Goal: Task Accomplishment & Management: Manage account settings

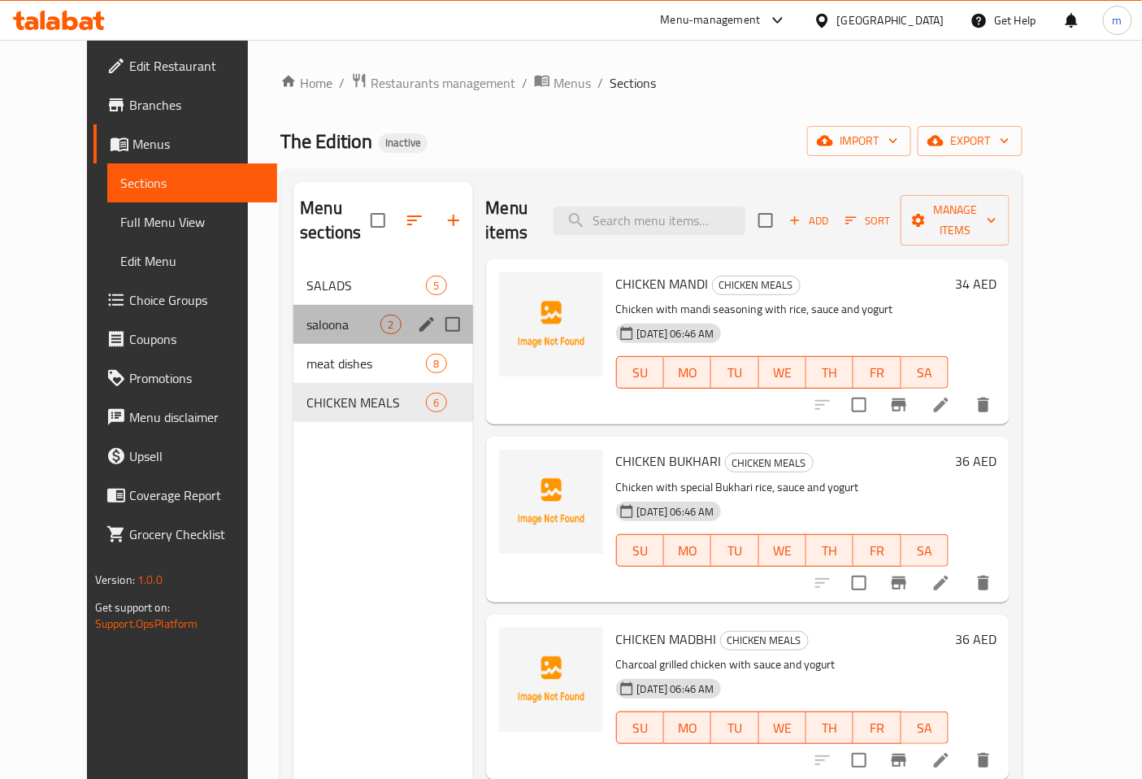
click at [294, 315] on div "saloona 2" at bounding box center [383, 324] width 179 height 39
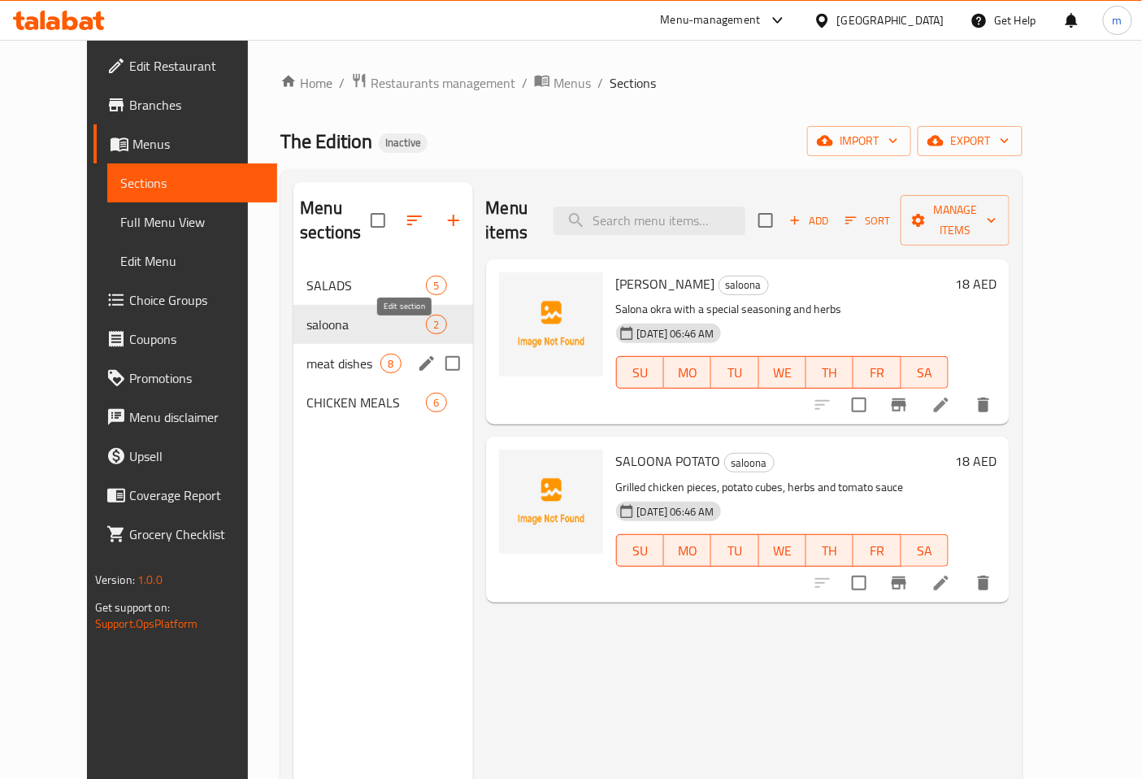
click at [420, 356] on icon "edit" at bounding box center [427, 363] width 15 height 15
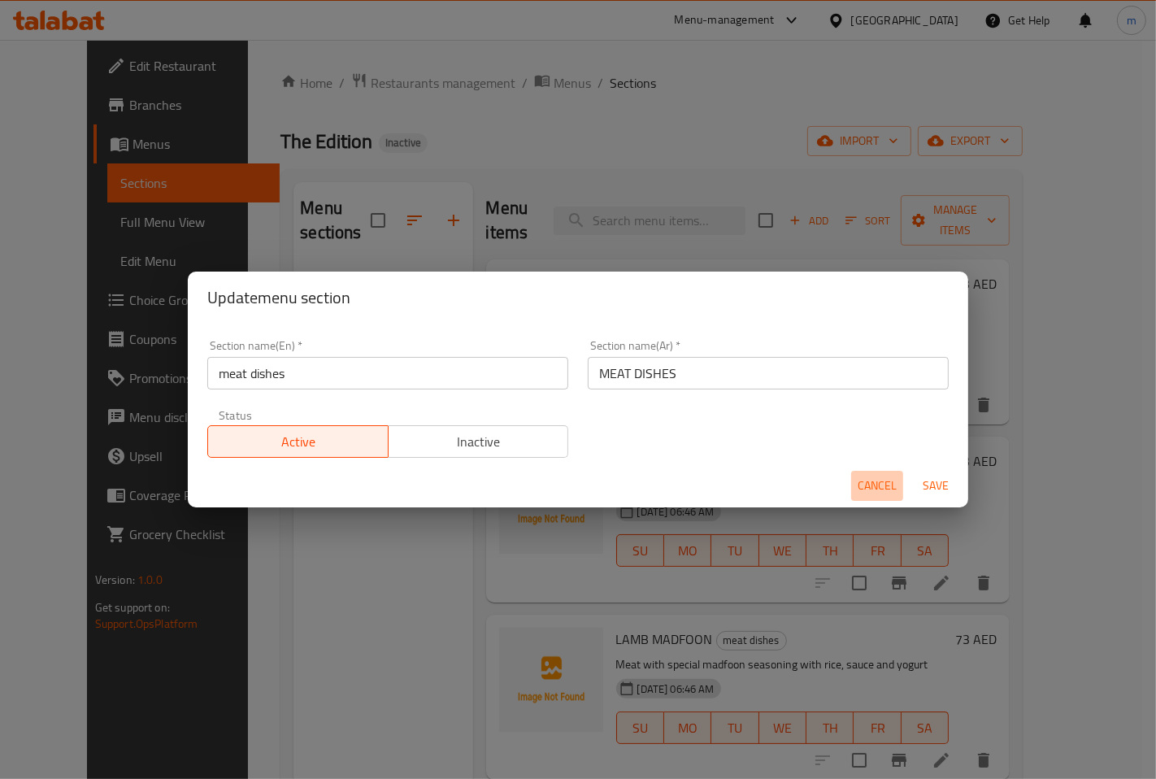
click at [894, 481] on span "Cancel" at bounding box center [877, 486] width 39 height 20
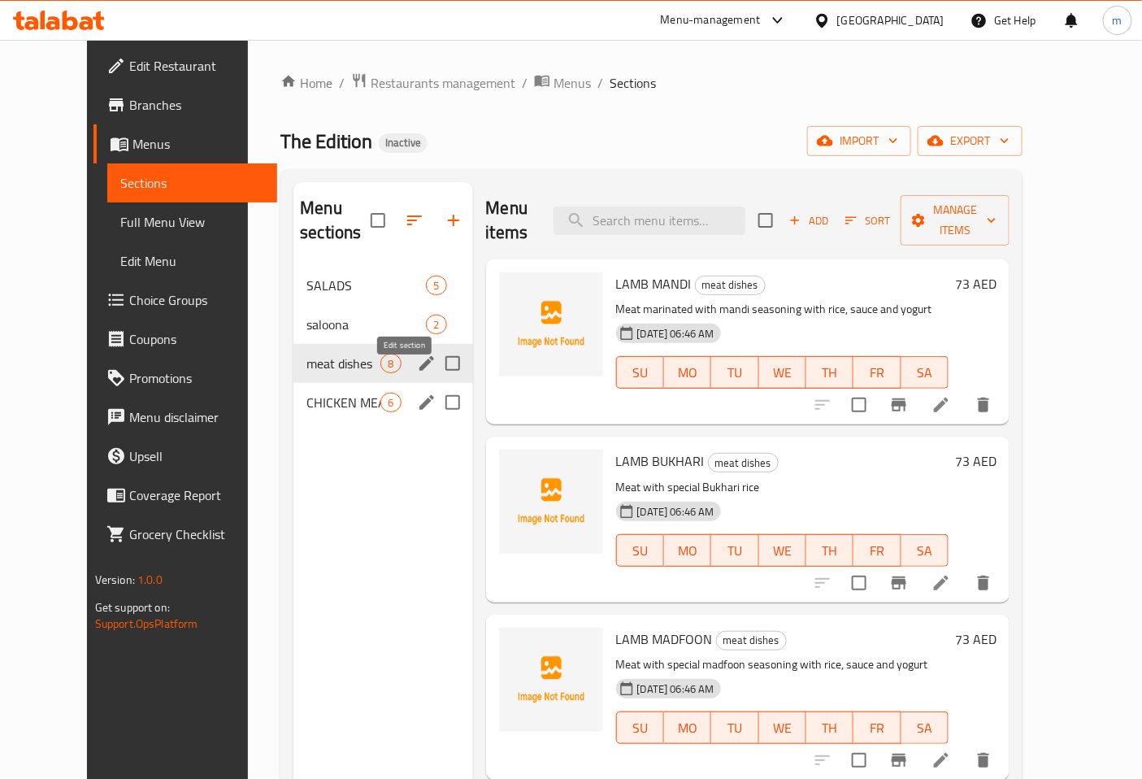
click at [417, 393] on icon "edit" at bounding box center [427, 403] width 20 height 20
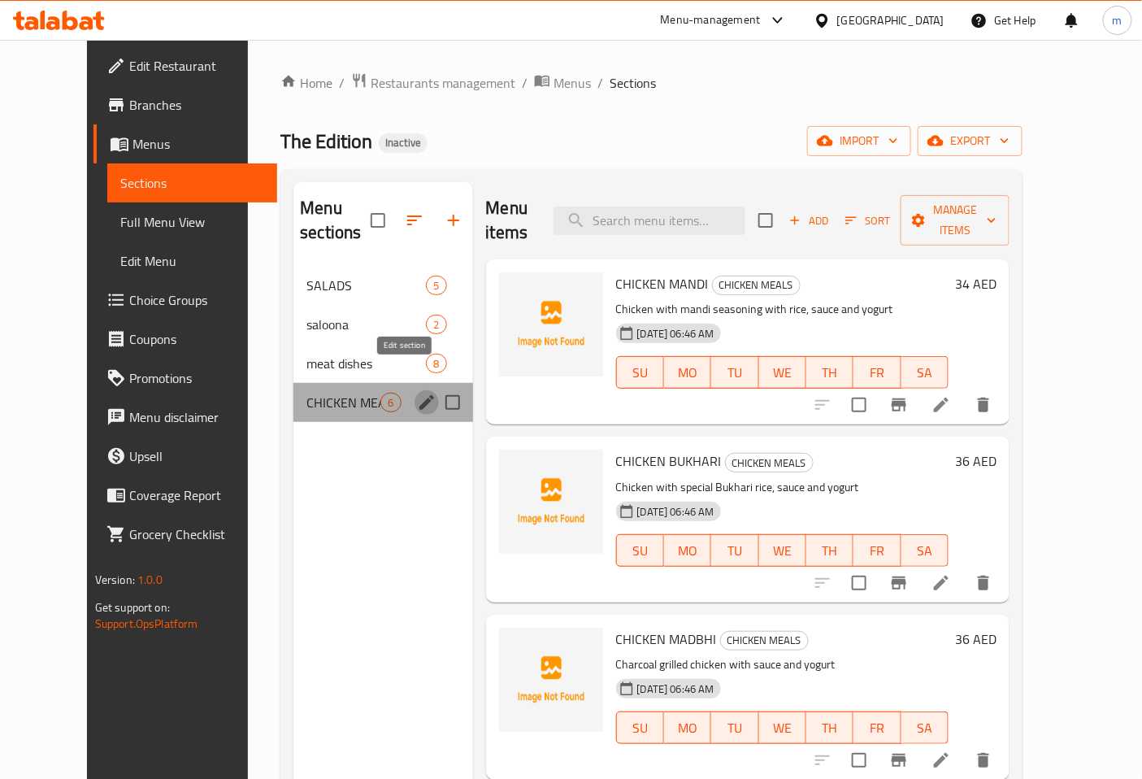
click at [420, 395] on icon "edit" at bounding box center [427, 402] width 15 height 15
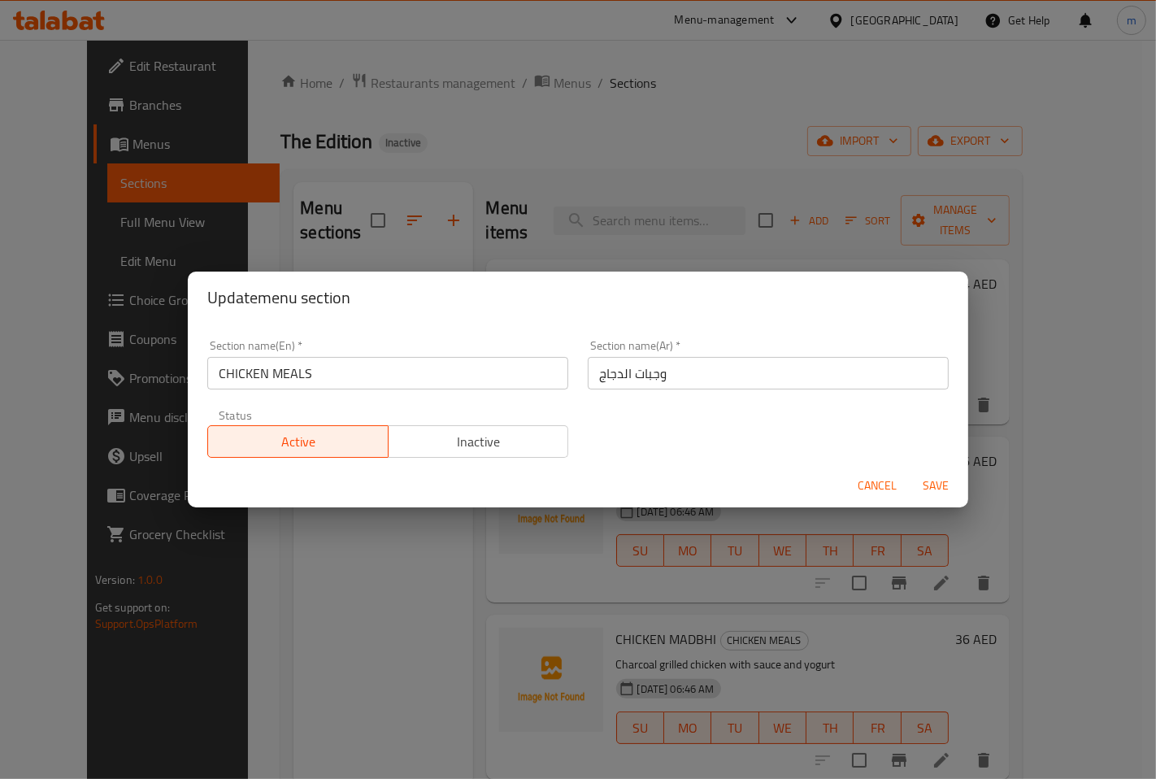
click at [870, 485] on span "Cancel" at bounding box center [877, 486] width 39 height 20
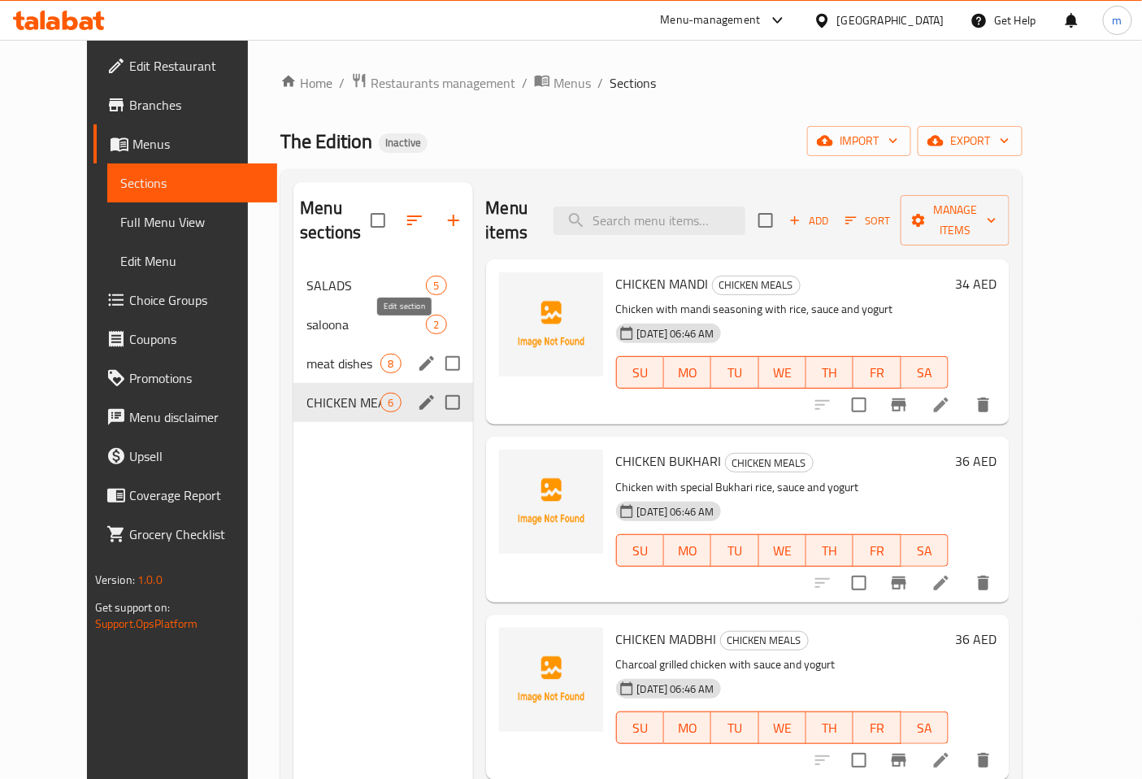
click at [417, 354] on icon "edit" at bounding box center [427, 364] width 20 height 20
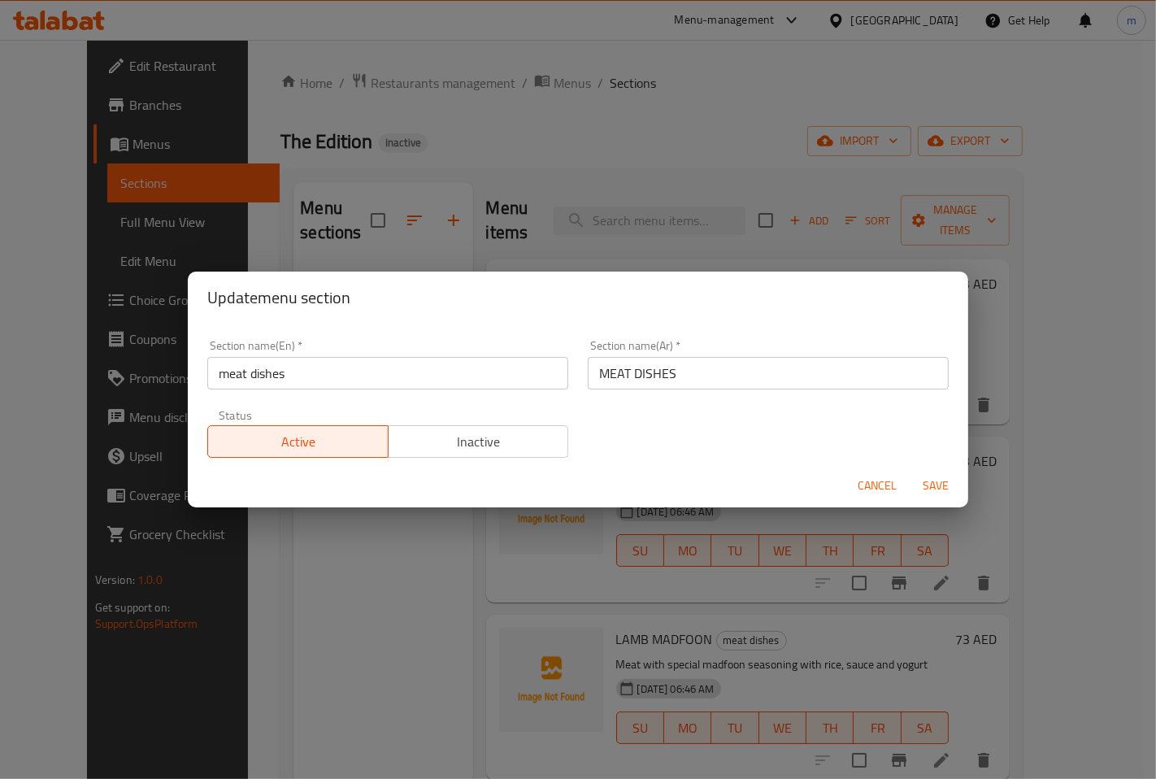
click at [876, 493] on span "Cancel" at bounding box center [877, 486] width 39 height 20
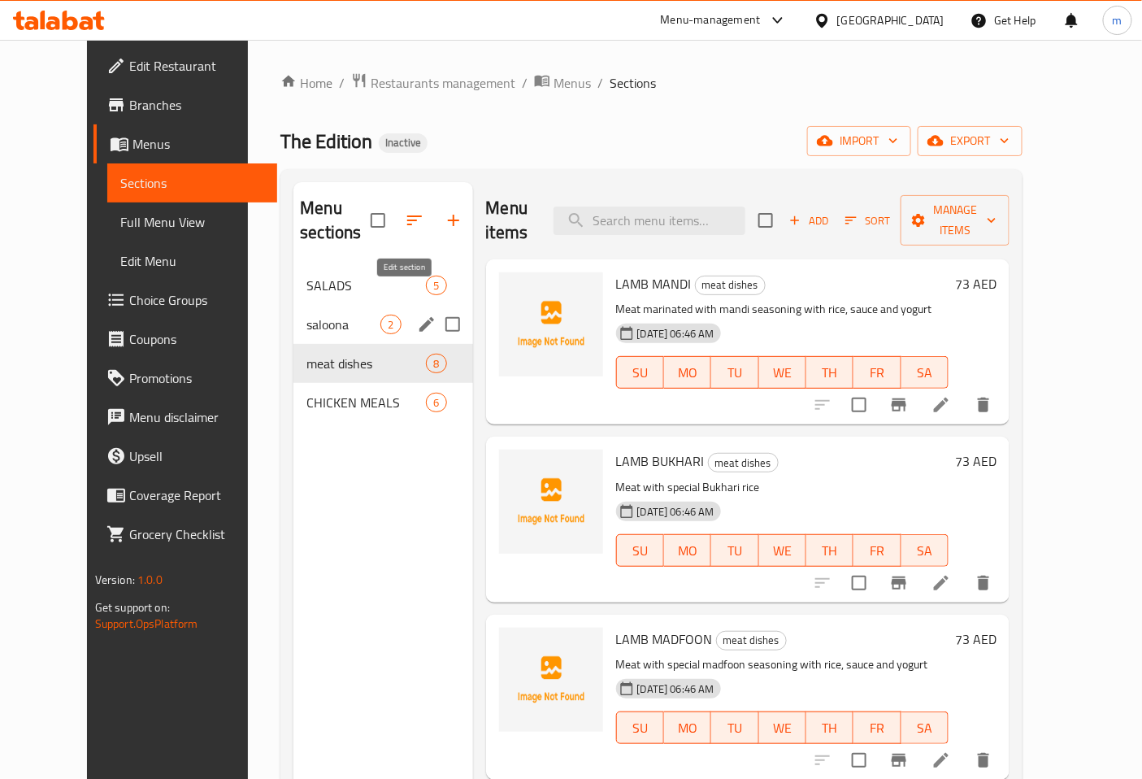
click at [420, 317] on icon "edit" at bounding box center [427, 324] width 15 height 15
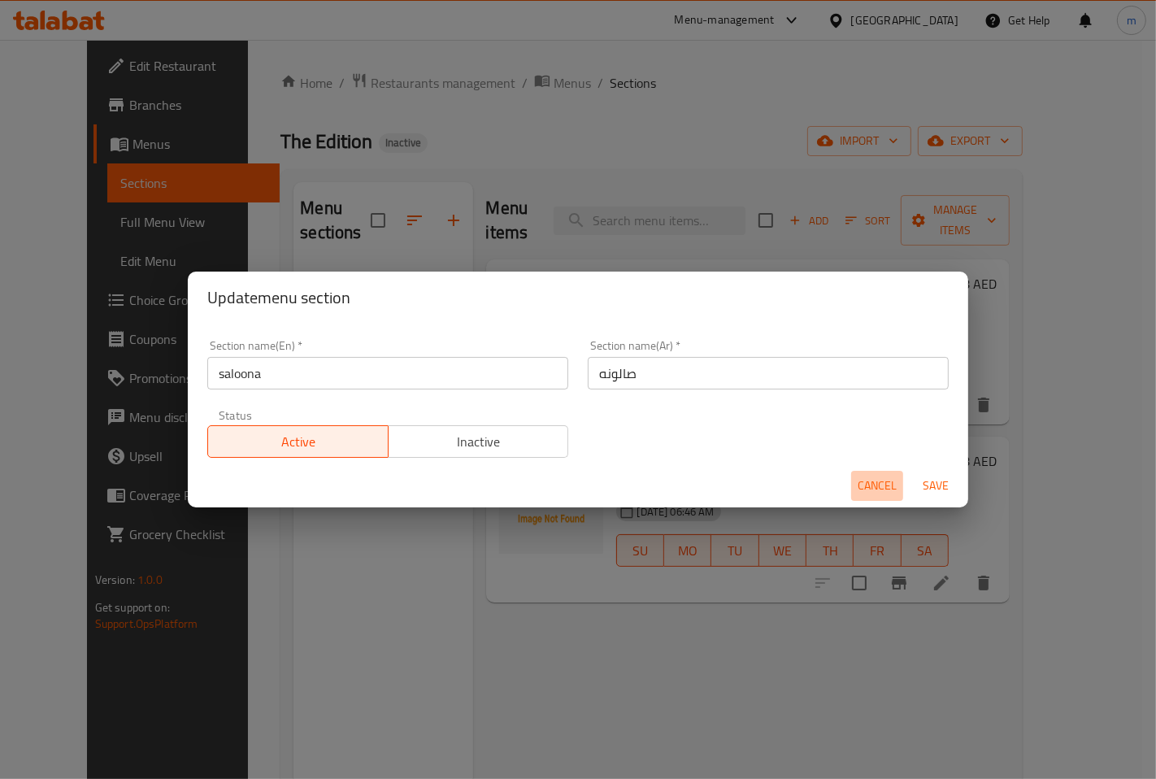
click at [875, 478] on span "Cancel" at bounding box center [877, 486] width 39 height 20
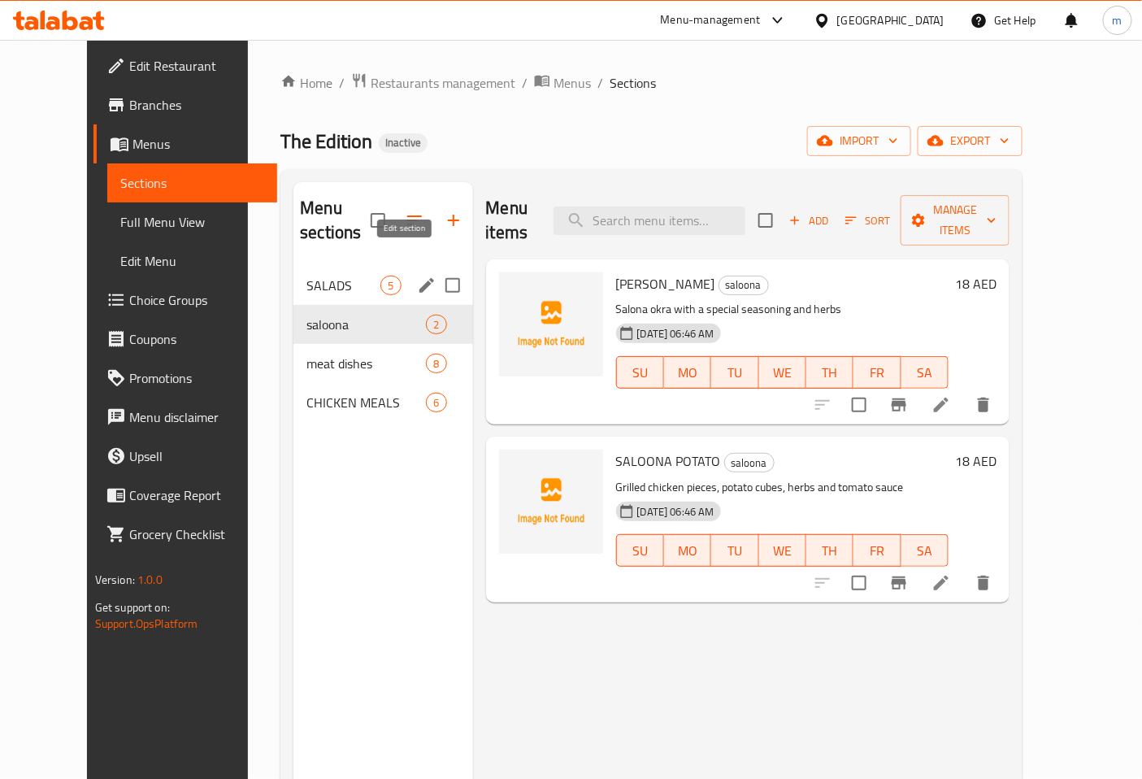
click at [420, 278] on icon "edit" at bounding box center [427, 285] width 15 height 15
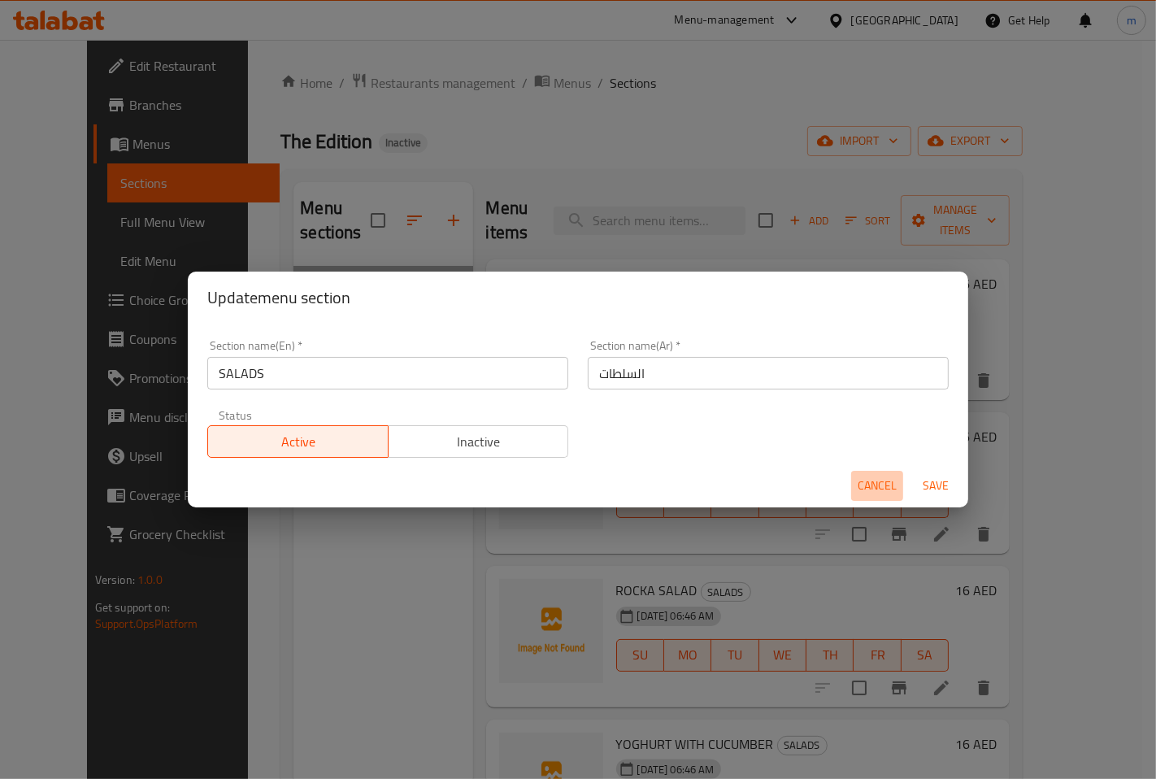
click at [874, 472] on button "Cancel" at bounding box center [877, 486] width 52 height 30
